Goal: Task Accomplishment & Management: Use online tool/utility

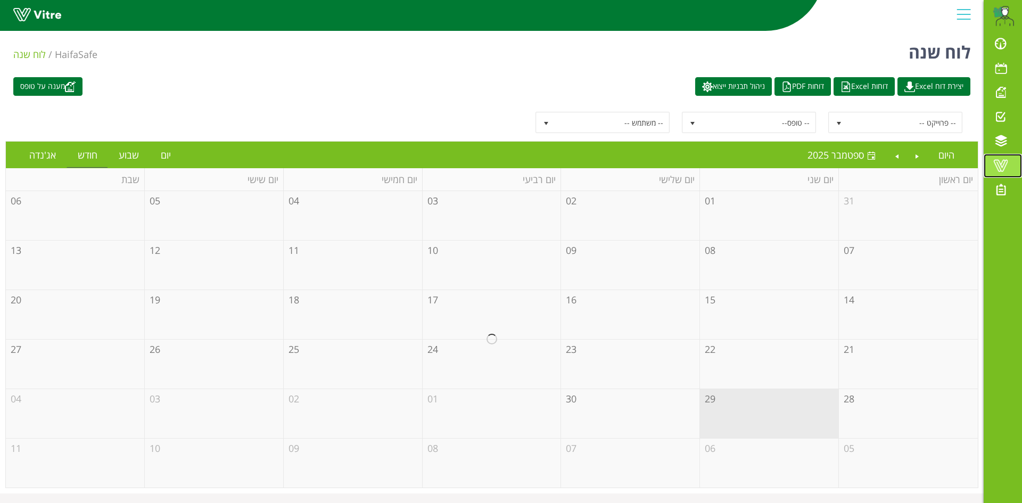
click at [1005, 160] on span at bounding box center [1001, 165] width 27 height 13
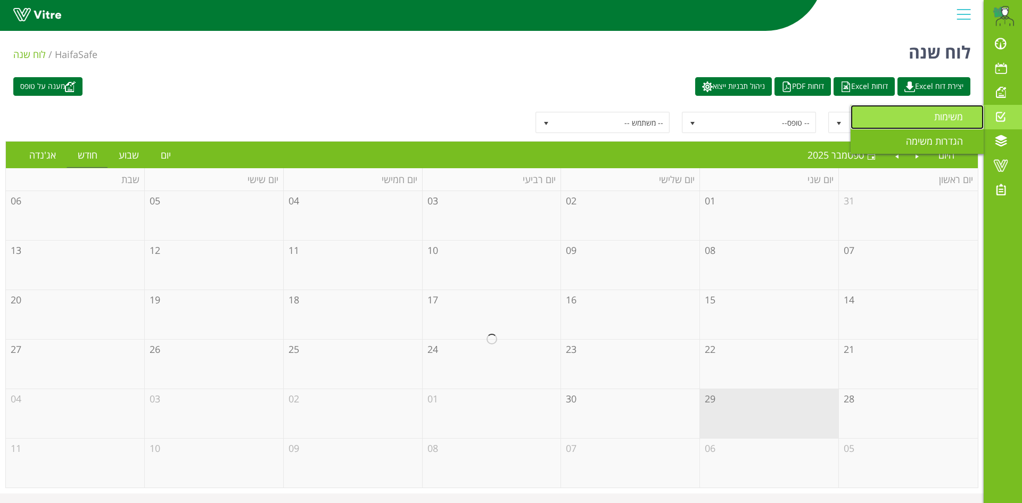
click at [949, 115] on span "משימות" at bounding box center [955, 116] width 42 height 13
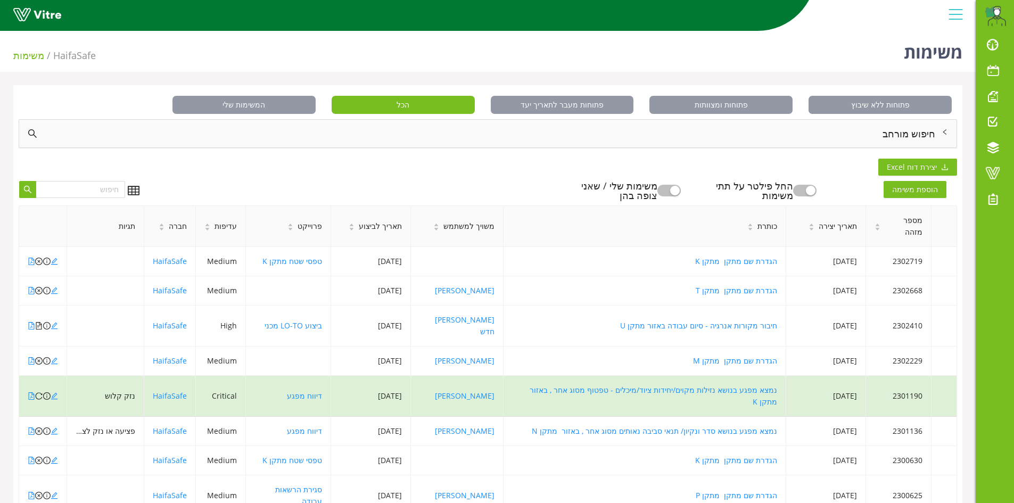
click at [897, 131] on div "חיפוש מורחב" at bounding box center [488, 134] width 938 height 28
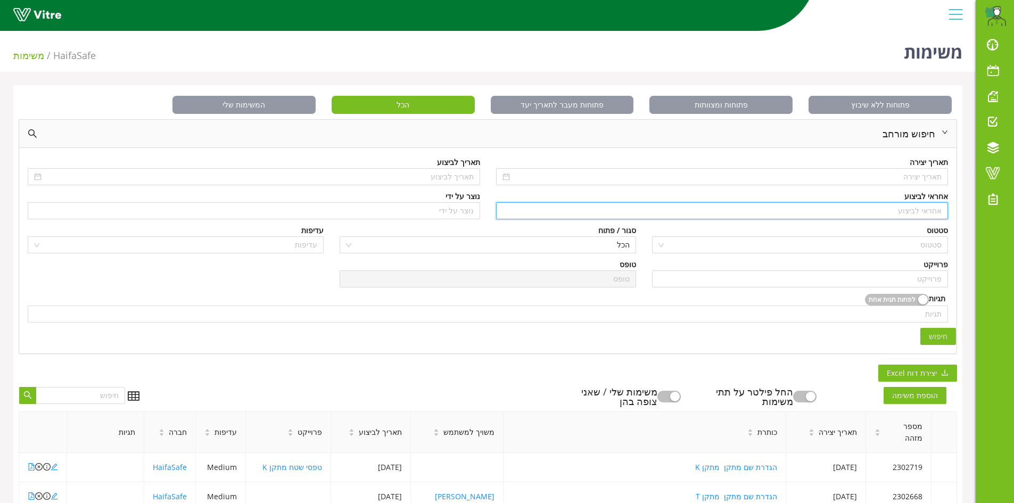
click at [919, 206] on input "search" at bounding box center [723, 211] width 440 height 16
click at [922, 240] on div "[PERSON_NAME]" at bounding box center [721, 232] width 453 height 17
type input "[PERSON_NAME]"
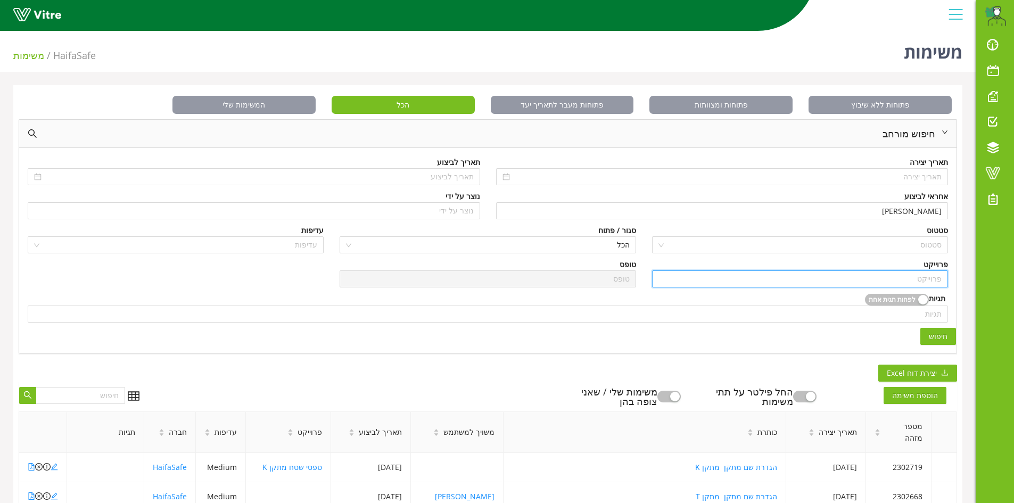
click at [930, 283] on input "search" at bounding box center [800, 279] width 283 height 16
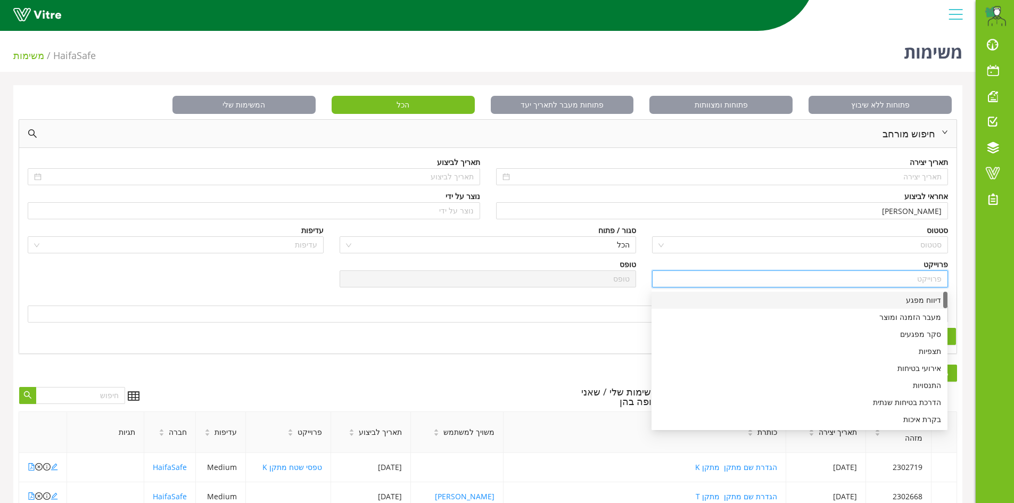
click at [924, 299] on div "דיווח מפגע" at bounding box center [799, 300] width 283 height 12
type input "דיווח מפגע"
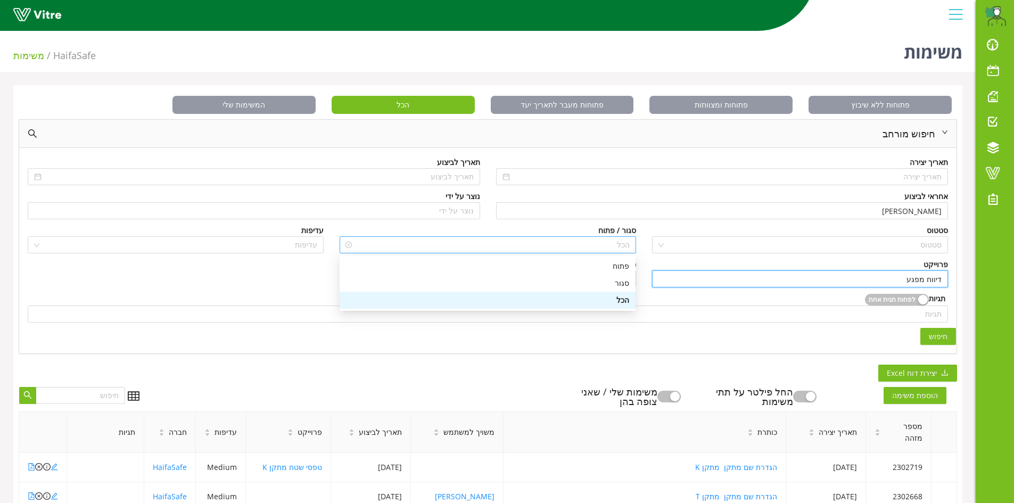
click at [621, 245] on span "הכל" at bounding box center [487, 245] width 283 height 16
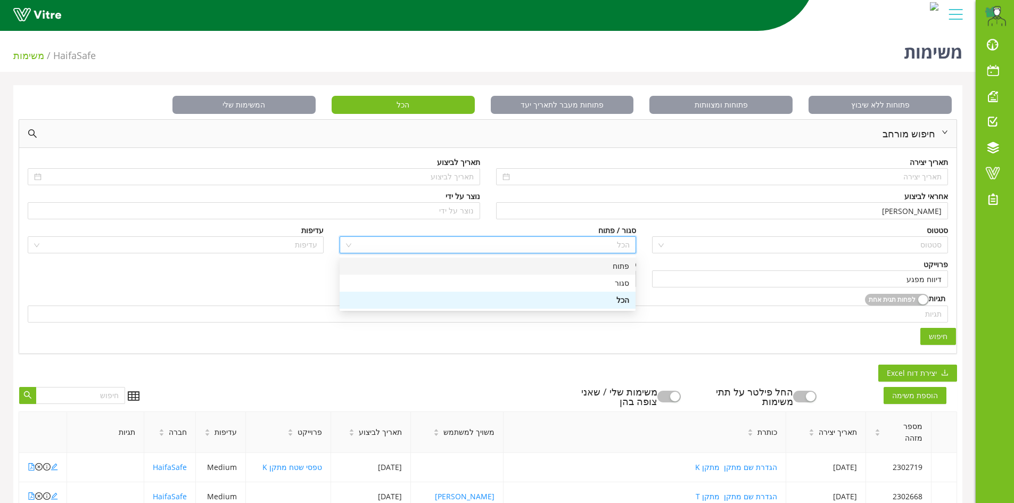
click at [620, 269] on div "פתוח" at bounding box center [487, 266] width 283 height 12
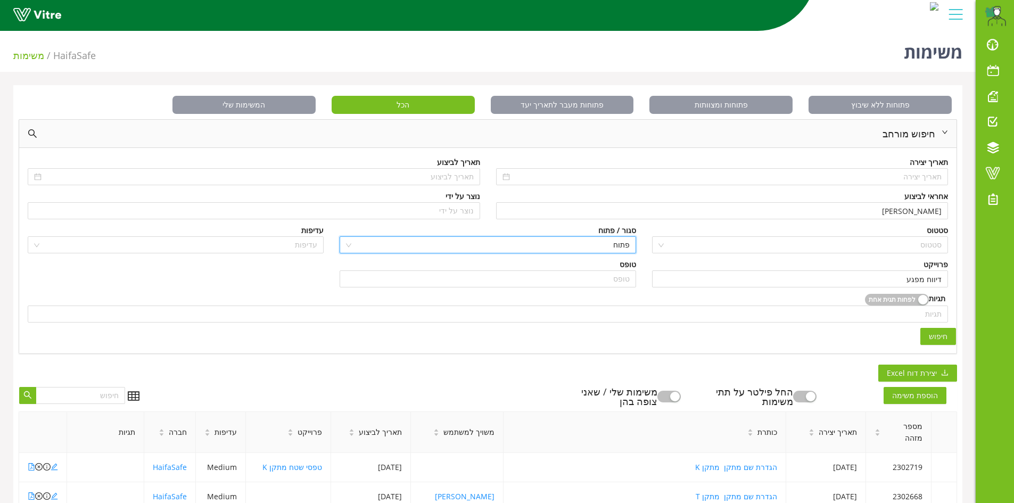
click at [936, 332] on span "חיפוש" at bounding box center [938, 337] width 19 height 12
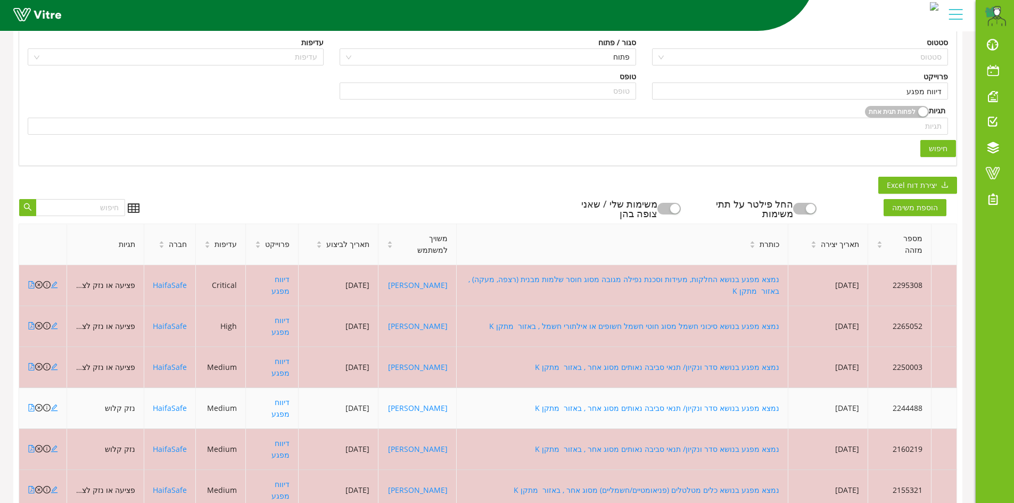
scroll to position [213, 0]
